Goal: Information Seeking & Learning: Learn about a topic

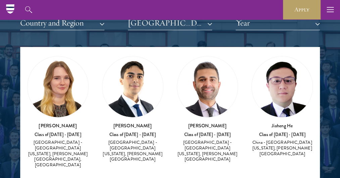
scroll to position [13, 0]
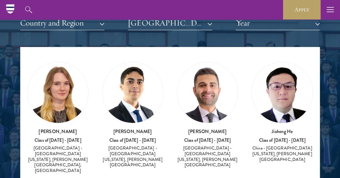
drag, startPoint x: 75, startPoint y: 129, endPoint x: 39, endPoint y: 128, distance: 36.6
click at [39, 128] on h3 "[PERSON_NAME]" at bounding box center [57, 131] width 61 height 7
copy h3 "[PERSON_NAME]"
drag, startPoint x: 151, startPoint y: 131, endPoint x: 116, endPoint y: 127, distance: 34.8
click at [116, 128] on h3 "[PERSON_NAME]" at bounding box center [132, 131] width 61 height 7
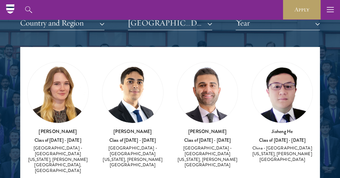
copy h3 "[PERSON_NAME]"
drag, startPoint x: 219, startPoint y: 132, endPoint x: 191, endPoint y: 128, distance: 29.1
click at [191, 128] on h3 "[PERSON_NAME]" at bounding box center [207, 131] width 61 height 7
copy h3 "[PERSON_NAME]"
drag, startPoint x: 291, startPoint y: 129, endPoint x: 263, endPoint y: 128, distance: 27.5
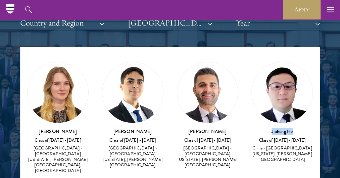
click at [263, 128] on h3 "Jiaheng He" at bounding box center [281, 131] width 61 height 7
copy h3 "Jiaheng He"
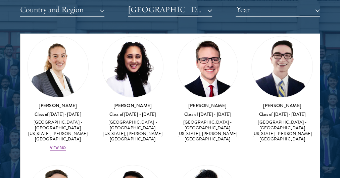
scroll to position [151, 0]
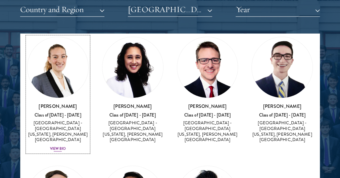
click at [54, 103] on h3 "[PERSON_NAME]" at bounding box center [57, 106] width 61 height 7
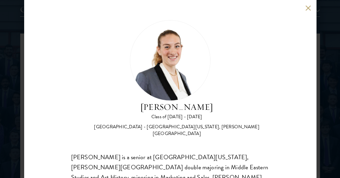
drag, startPoint x: 207, startPoint y: 108, endPoint x: 117, endPoint y: 107, distance: 89.9
click at [117, 107] on h2 "[PERSON_NAME]" at bounding box center [177, 107] width 185 height 13
copy h2 "[PERSON_NAME]"
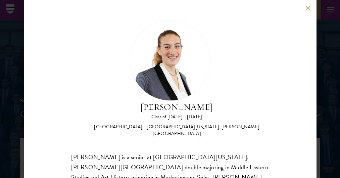
scroll to position [758, 0]
click at [308, 9] on button at bounding box center [308, 8] width 6 height 6
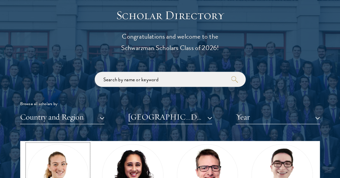
scroll to position [141, 0]
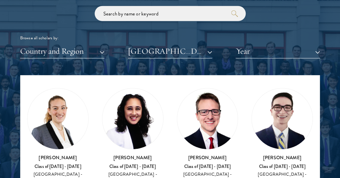
drag, startPoint x: 150, startPoint y: 145, endPoint x: 111, endPoint y: 144, distance: 39.6
click at [111, 154] on h3 "[PERSON_NAME]" at bounding box center [132, 157] width 61 height 7
copy h3 "[PERSON_NAME]"
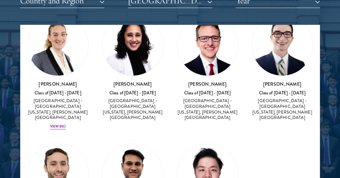
scroll to position [878, 0]
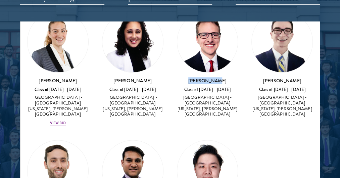
drag, startPoint x: 217, startPoint y: 64, endPoint x: 190, endPoint y: 61, distance: 27.4
click at [190, 61] on div "[PERSON_NAME] Class of [DATE] - [DATE] [GEOGRAPHIC_DATA] - [GEOGRAPHIC_DATA][US…" at bounding box center [207, 64] width 61 height 107
copy h3 "[PERSON_NAME]"
drag, startPoint x: 294, startPoint y: 66, endPoint x: 262, endPoint y: 65, distance: 32.2
click at [262, 77] on h3 "[PERSON_NAME]" at bounding box center [281, 80] width 61 height 7
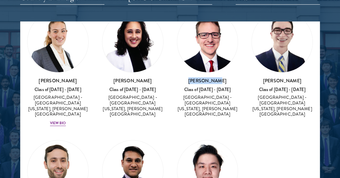
copy h3 "[PERSON_NAME]"
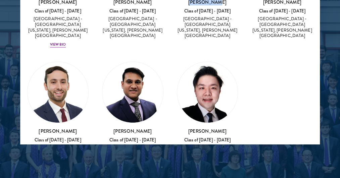
scroll to position [972, 0]
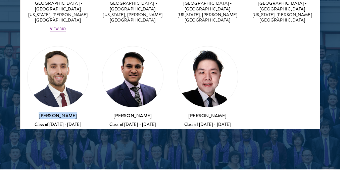
drag, startPoint x: 72, startPoint y: 90, endPoint x: 39, endPoint y: 89, distance: 32.6
click at [39, 112] on h3 "[PERSON_NAME]" at bounding box center [57, 115] width 61 height 7
copy h3 "[PERSON_NAME]"
drag, startPoint x: 148, startPoint y: 88, endPoint x: 114, endPoint y: 90, distance: 34.3
click at [114, 112] on h3 "[PERSON_NAME]" at bounding box center [132, 115] width 61 height 7
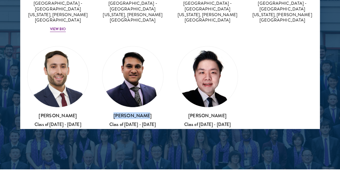
copy h3 "[PERSON_NAME]"
drag, startPoint x: 213, startPoint y: 89, endPoint x: 191, endPoint y: 88, distance: 22.9
click at [191, 112] on h3 "[PERSON_NAME]" at bounding box center [207, 115] width 61 height 7
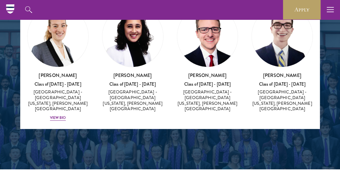
scroll to position [780, 0]
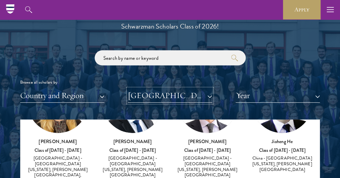
click at [208, 96] on button "[GEOGRAPHIC_DATA][US_STATE], [PERSON_NAME][GEOGRAPHIC_DATA]" at bounding box center [170, 96] width 84 height 14
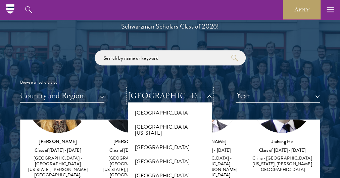
scroll to position [7378, 0]
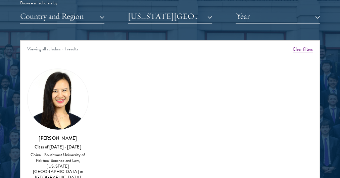
scroll to position [873, 0]
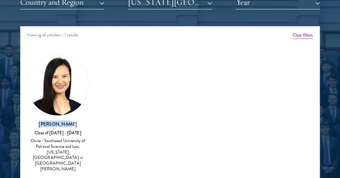
drag, startPoint x: 81, startPoint y: 120, endPoint x: 35, endPoint y: 121, distance: 46.3
click at [35, 121] on h3 "[PERSON_NAME]" at bounding box center [57, 123] width 61 height 7
click at [212, 2] on button "[US_STATE][GEOGRAPHIC_DATA] in [GEOGRAPHIC_DATA][PERSON_NAME]" at bounding box center [170, 2] width 84 height 14
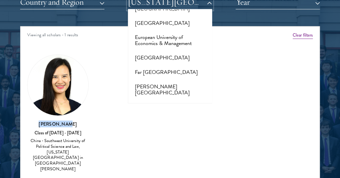
scroll to position [1349, 0]
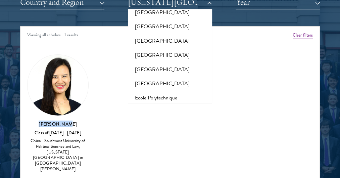
click at [162, 105] on button "[GEOGRAPHIC_DATA]" at bounding box center [170, 112] width 80 height 14
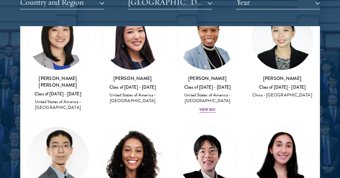
scroll to position [5, 0]
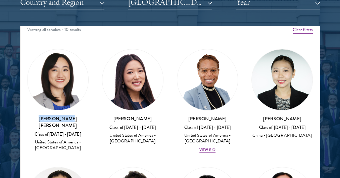
drag, startPoint x: 79, startPoint y: 115, endPoint x: 30, endPoint y: 111, distance: 48.5
click at [30, 111] on div "[PERSON_NAME] [PERSON_NAME] Class of [DATE] - [DATE] [GEOGRAPHIC_DATA] - [GEOGR…" at bounding box center [57, 100] width 61 height 102
drag, startPoint x: 145, startPoint y: 118, endPoint x: 118, endPoint y: 114, distance: 26.8
click at [118, 115] on h3 "[PERSON_NAME]" at bounding box center [132, 118] width 61 height 7
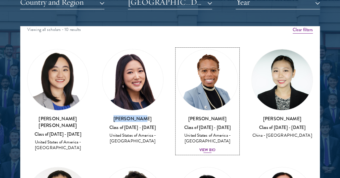
click at [211, 117] on h3 "[PERSON_NAME]" at bounding box center [207, 118] width 61 height 7
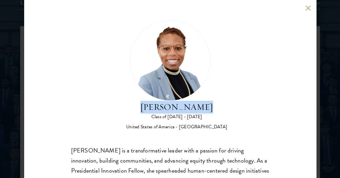
drag, startPoint x: 209, startPoint y: 106, endPoint x: 143, endPoint y: 103, distance: 66.5
click at [143, 103] on h2 "[PERSON_NAME]" at bounding box center [176, 107] width 101 height 13
click at [310, 7] on button at bounding box center [308, 8] width 6 height 6
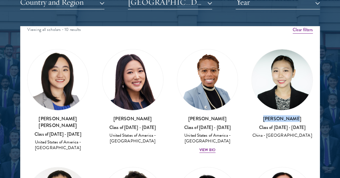
drag, startPoint x: 300, startPoint y: 118, endPoint x: 258, endPoint y: 118, distance: 42.3
click at [258, 118] on h3 "[PERSON_NAME]" at bounding box center [281, 118] width 61 height 7
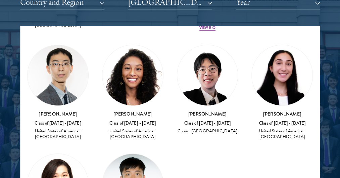
scroll to position [153, 0]
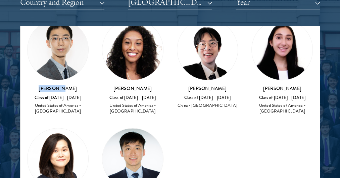
drag, startPoint x: 66, startPoint y: 83, endPoint x: 44, endPoint y: 80, distance: 22.4
click at [44, 80] on div "[PERSON_NAME] Class of [DATE] - [DATE] [GEOGRAPHIC_DATA] - [GEOGRAPHIC_DATA]" at bounding box center [57, 67] width 61 height 96
drag, startPoint x: 146, startPoint y: 89, endPoint x: 117, endPoint y: 90, distance: 28.9
click at [117, 90] on div "[PERSON_NAME] Class of [DATE] - [DATE] [GEOGRAPHIC_DATA] - [GEOGRAPHIC_DATA]" at bounding box center [132, 100] width 61 height 30
click at [210, 128] on div "Amber Class of [DATE] - [DATE] [GEOGRAPHIC_DATA] - [GEOGRAPHIC_DATA] View Bio C…" at bounding box center [169, 67] width 299 height 350
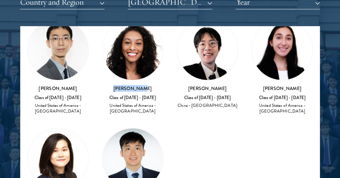
drag, startPoint x: 147, startPoint y: 85, endPoint x: 118, endPoint y: 84, distance: 29.5
click at [118, 85] on h3 "[PERSON_NAME]" at bounding box center [132, 88] width 61 height 7
drag, startPoint x: 220, startPoint y: 85, endPoint x: 190, endPoint y: 82, distance: 30.6
click at [190, 85] on h3 "[PERSON_NAME]" at bounding box center [207, 88] width 61 height 7
drag, startPoint x: 295, startPoint y: 85, endPoint x: 250, endPoint y: 84, distance: 44.7
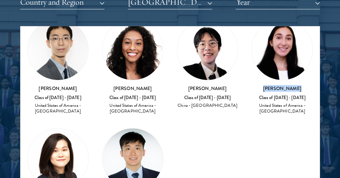
click at [251, 85] on h3 "[PERSON_NAME]" at bounding box center [281, 88] width 61 height 7
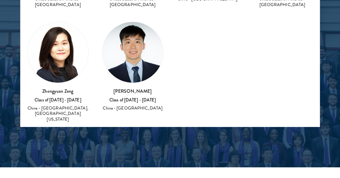
scroll to position [981, 0]
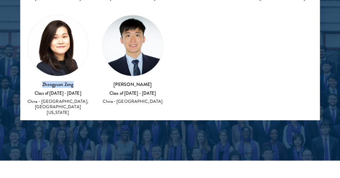
drag, startPoint x: 74, startPoint y: 80, endPoint x: 41, endPoint y: 79, distance: 33.2
click at [41, 81] on h3 "Zhongyuan Zeng" at bounding box center [57, 84] width 61 height 7
drag, startPoint x: 145, startPoint y: 82, endPoint x: 110, endPoint y: 74, distance: 35.7
click at [110, 75] on div "[PERSON_NAME] Class of [DATE] - [DATE] China - [GEOGRAPHIC_DATA]" at bounding box center [132, 60] width 61 height 90
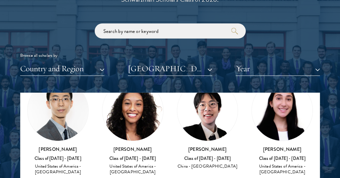
scroll to position [810, 0]
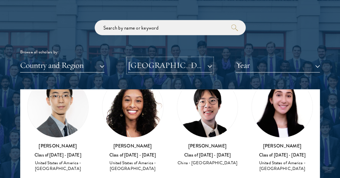
click at [209, 65] on button "[GEOGRAPHIC_DATA]" at bounding box center [170, 65] width 84 height 14
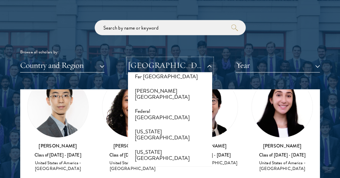
scroll to position [1595, 0]
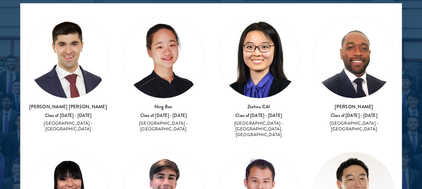
scroll to position [874, 0]
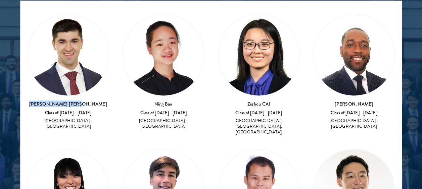
drag, startPoint x: 91, startPoint y: 102, endPoint x: 39, endPoint y: 100, distance: 51.7
click at [39, 101] on h3 "[PERSON_NAME] [PERSON_NAME]" at bounding box center [68, 104] width 82 height 7
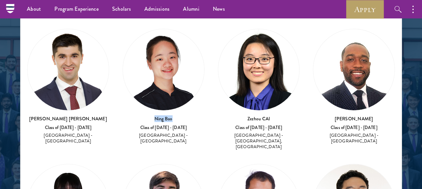
drag, startPoint x: 174, startPoint y: 118, endPoint x: 149, endPoint y: 118, distance: 25.5
click at [149, 118] on h3 "Ning Bao" at bounding box center [163, 118] width 82 height 7
drag, startPoint x: 273, startPoint y: 116, endPoint x: 240, endPoint y: 116, distance: 33.6
click at [240, 116] on h3 "Zezhou CAI" at bounding box center [259, 118] width 82 height 7
drag, startPoint x: 365, startPoint y: 120, endPoint x: 335, endPoint y: 118, distance: 29.9
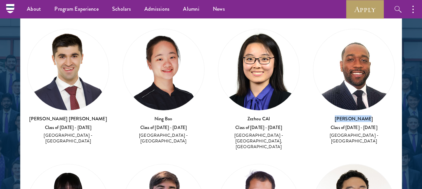
click at [335, 118] on h3 "[PERSON_NAME]" at bounding box center [354, 118] width 82 height 7
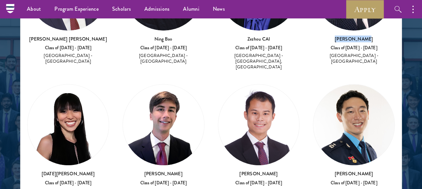
scroll to position [148, 0]
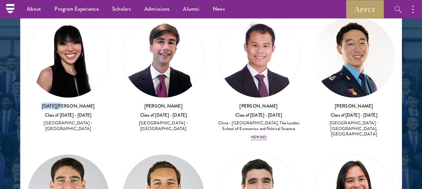
drag, startPoint x: 79, startPoint y: 97, endPoint x: 54, endPoint y: 98, distance: 24.9
click at [54, 103] on h3 "[DATE][PERSON_NAME]" at bounding box center [68, 106] width 82 height 7
drag, startPoint x: 187, startPoint y: 94, endPoint x: 142, endPoint y: 91, distance: 45.1
click at [142, 91] on div "[PERSON_NAME] Class of [DATE] - [DATE] [GEOGRAPHIC_DATA] - [GEOGRAPHIC_DATA]" at bounding box center [163, 74] width 82 height 116
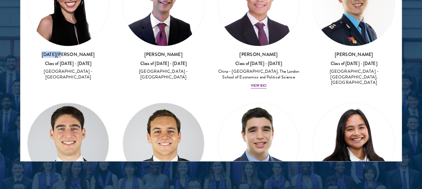
scroll to position [146, 0]
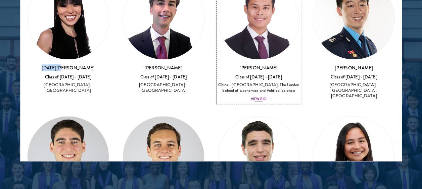
click at [257, 64] on h3 "[PERSON_NAME]" at bounding box center [259, 67] width 82 height 7
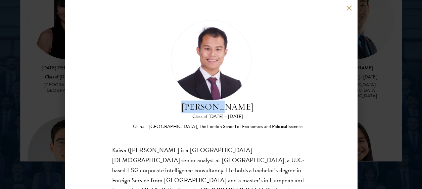
drag, startPoint x: 242, startPoint y: 105, endPoint x: 192, endPoint y: 102, distance: 49.7
click at [192, 102] on h2 "[PERSON_NAME]" at bounding box center [218, 107] width 170 height 13
click at [340, 7] on button at bounding box center [349, 8] width 6 height 6
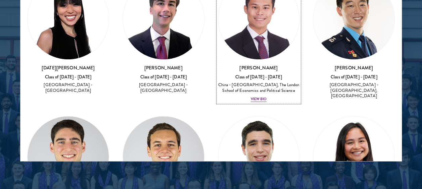
scroll to position [885, 0]
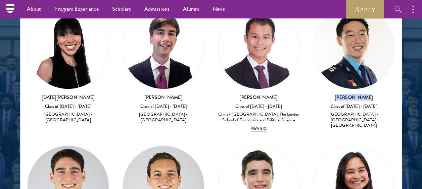
drag, startPoint x: 368, startPoint y: 89, endPoint x: 335, endPoint y: 89, distance: 32.6
click at [335, 94] on h3 "[PERSON_NAME]" at bounding box center [354, 97] width 82 height 7
